Goal: Information Seeking & Learning: Learn about a topic

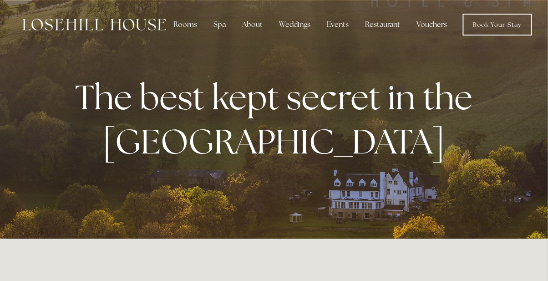
click at [372, 29] on div "Restaurant" at bounding box center [383, 24] width 50 height 18
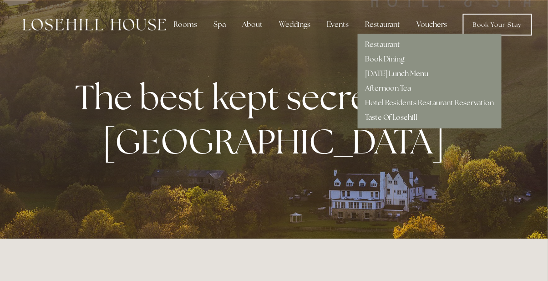
click at [422, 74] on link "[DATE] Lunch Menu" at bounding box center [397, 74] width 64 height 10
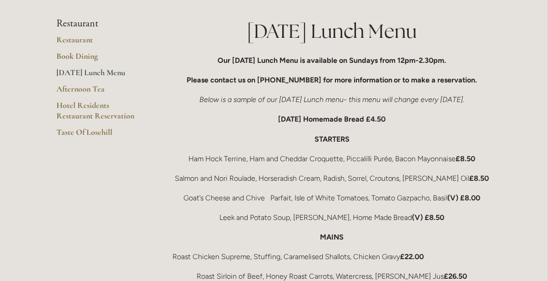
scroll to position [164, 0]
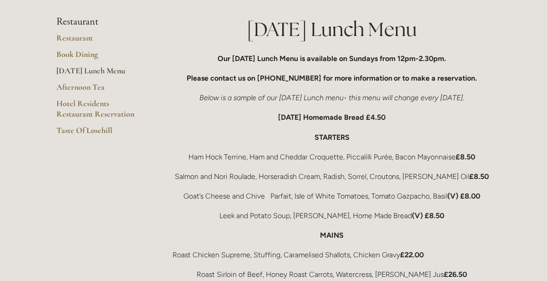
click at [119, 71] on link "[DATE] Lunch Menu" at bounding box center [99, 74] width 87 height 16
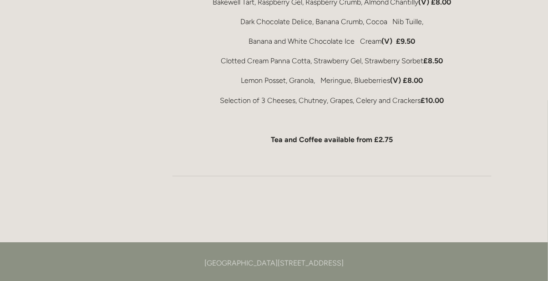
scroll to position [595, 0]
